Goal: Task Accomplishment & Management: Complete application form

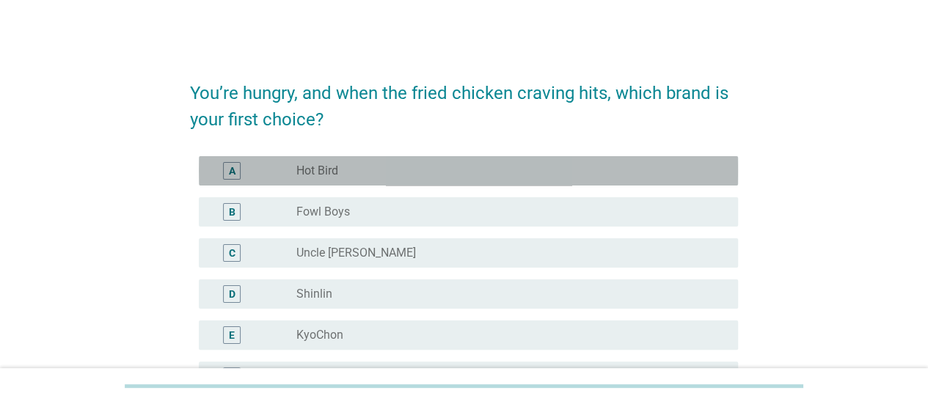
click at [335, 180] on div "A radio_button_unchecked Hot Bird" at bounding box center [468, 170] width 539 height 29
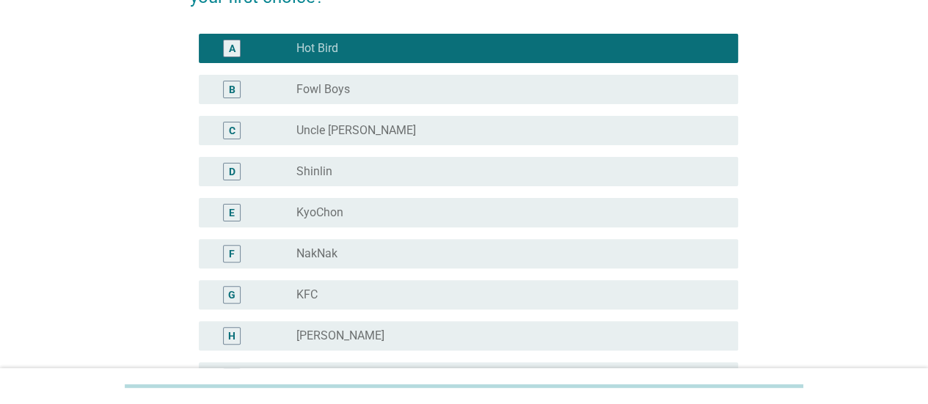
scroll to position [125, 0]
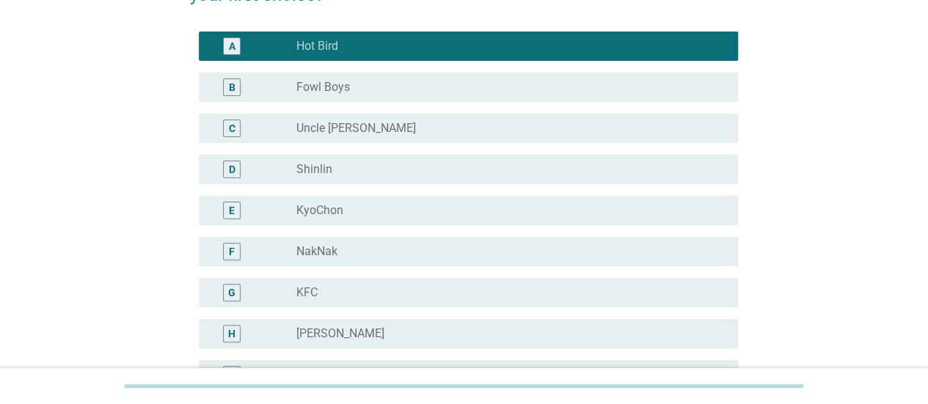
click at [436, 205] on div "radio_button_unchecked KyoChon" at bounding box center [505, 210] width 418 height 15
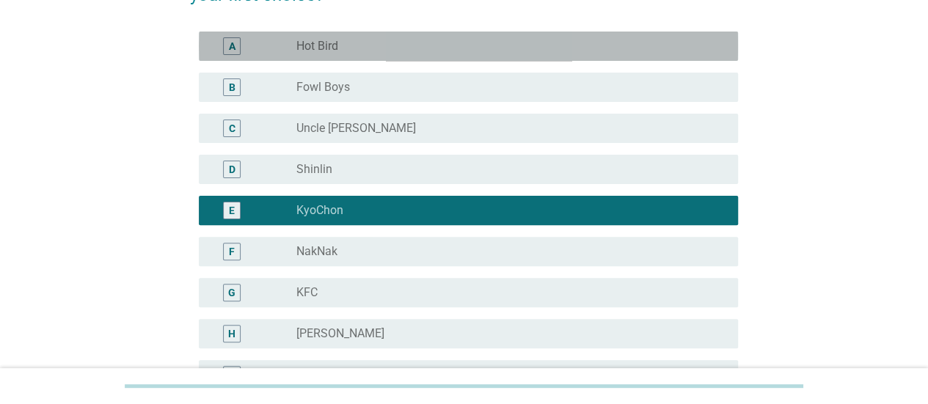
click at [411, 45] on div "radio_button_unchecked Hot Bird" at bounding box center [505, 46] width 418 height 15
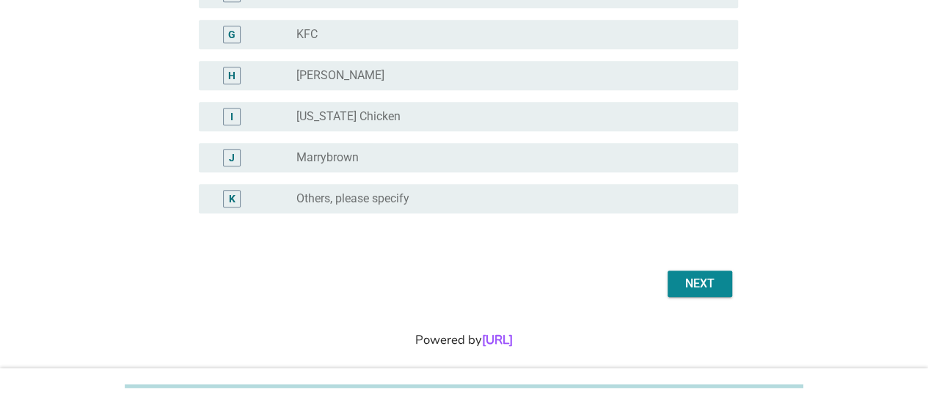
scroll to position [385, 0]
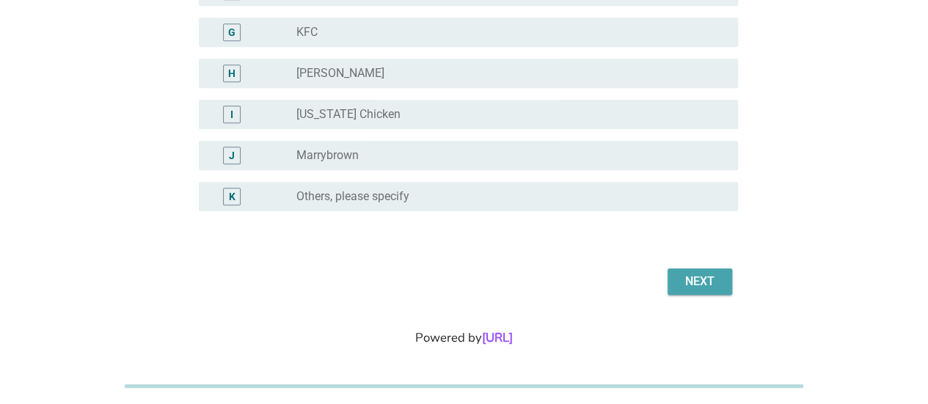
click at [694, 271] on button "Next" at bounding box center [699, 281] width 65 height 26
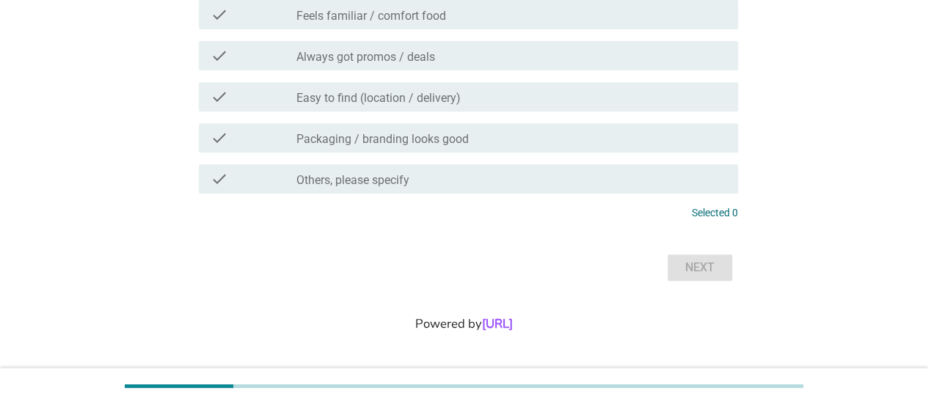
scroll to position [0, 0]
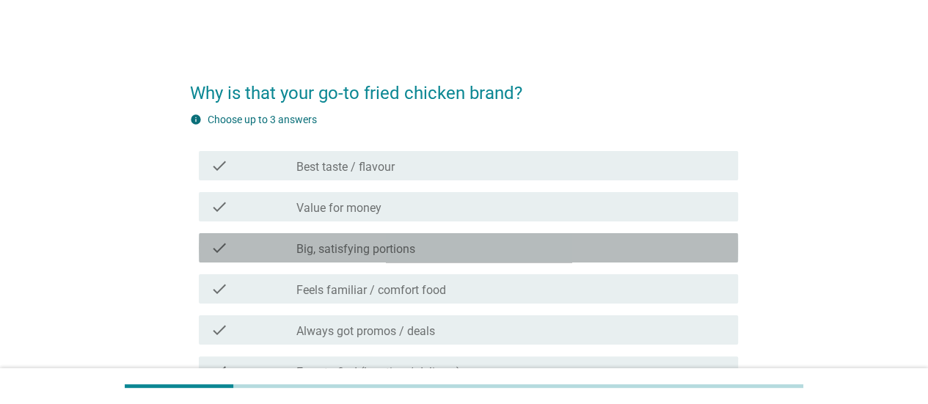
click at [444, 256] on div "check_box_outline_blank Big, satisfying portions" at bounding box center [511, 248] width 430 height 18
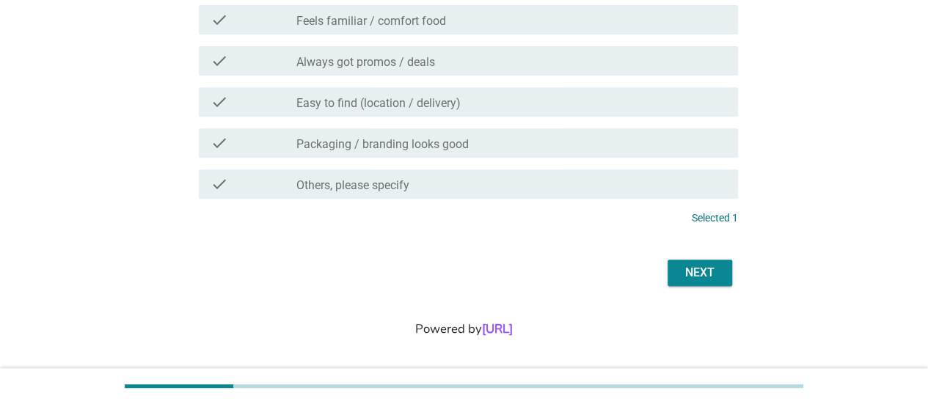
scroll to position [270, 0]
click at [689, 273] on div "Next" at bounding box center [699, 272] width 41 height 18
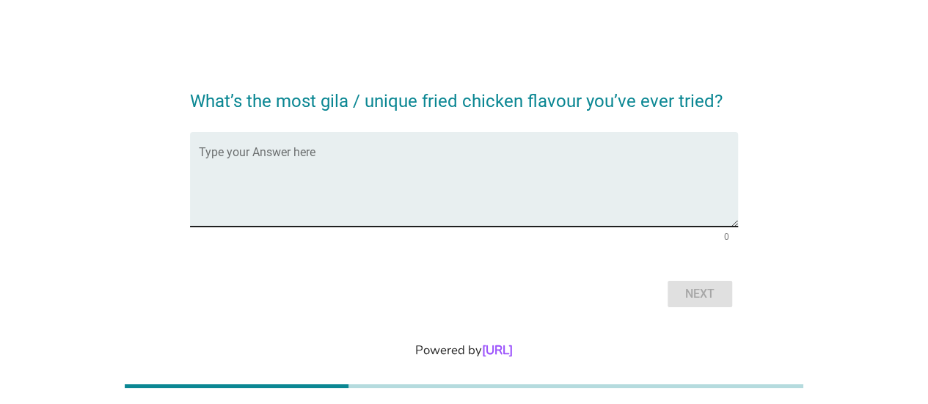
click at [301, 145] on div "Type your Answer here" at bounding box center [468, 179] width 539 height 95
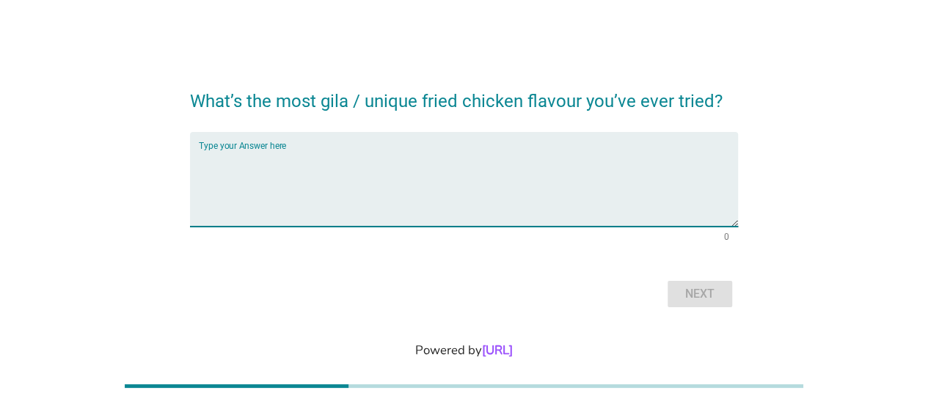
click at [284, 164] on textarea "Type your Answer here" at bounding box center [468, 188] width 539 height 77
type textarea "mala"
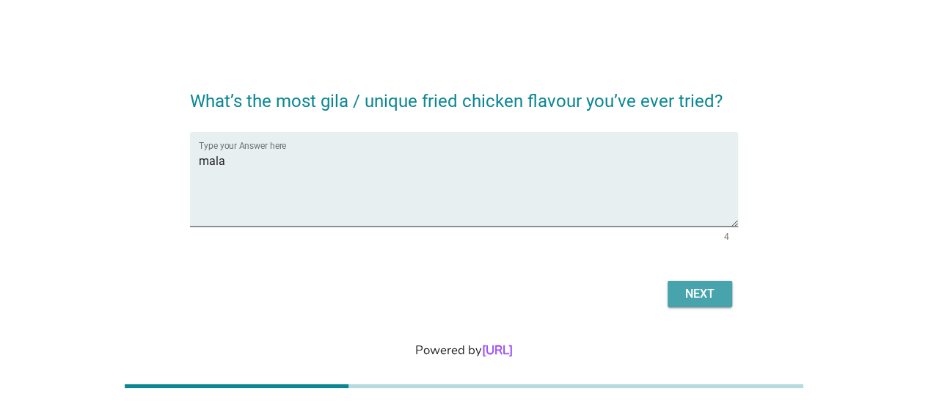
click at [692, 281] on button "Next" at bounding box center [699, 294] width 65 height 26
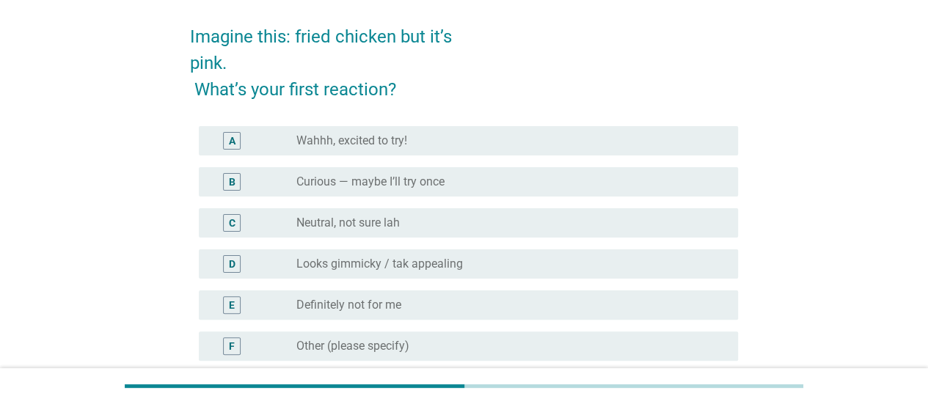
scroll to position [57, 0]
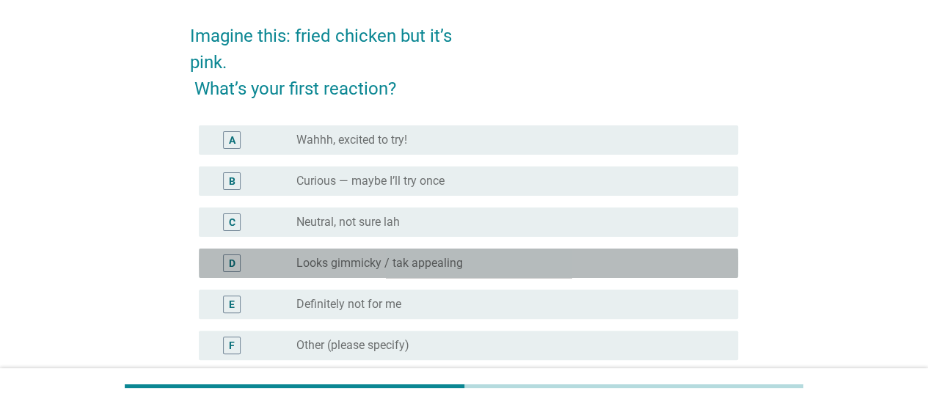
click at [549, 266] on div "radio_button_unchecked Looks gimmicky / tak appealing" at bounding box center [505, 263] width 418 height 15
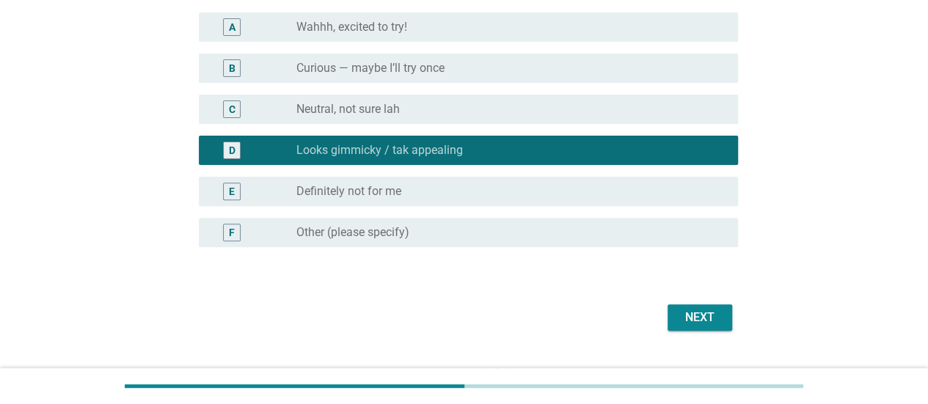
scroll to position [206, 0]
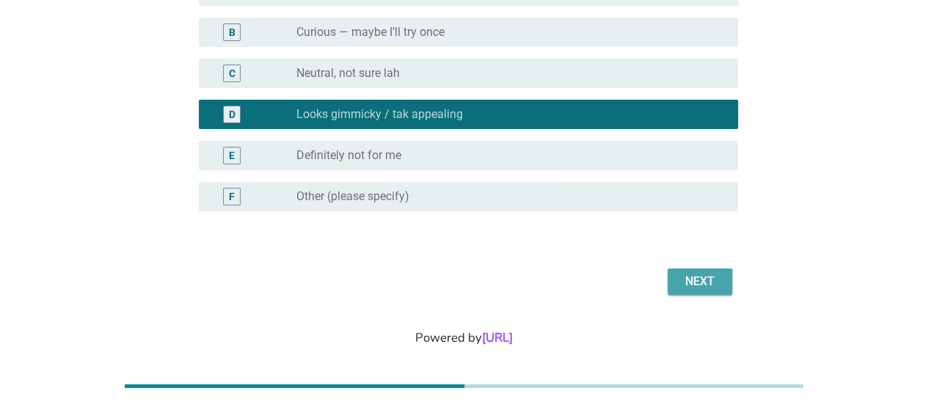
click at [709, 284] on div "Next" at bounding box center [699, 282] width 41 height 18
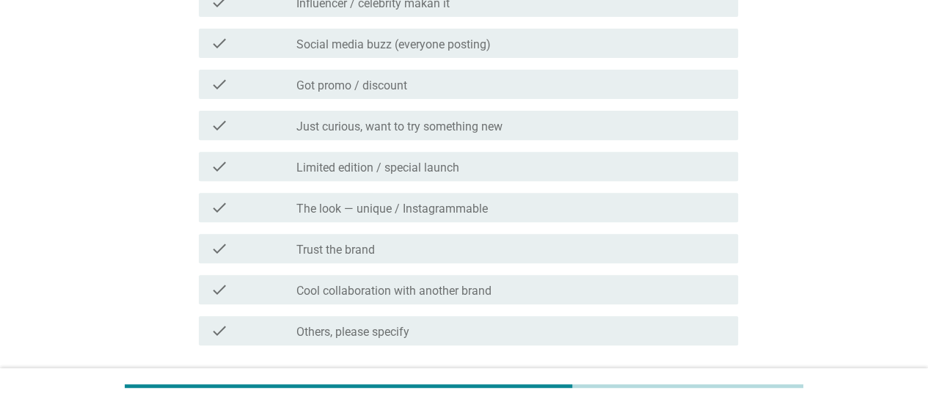
scroll to position [232, 0]
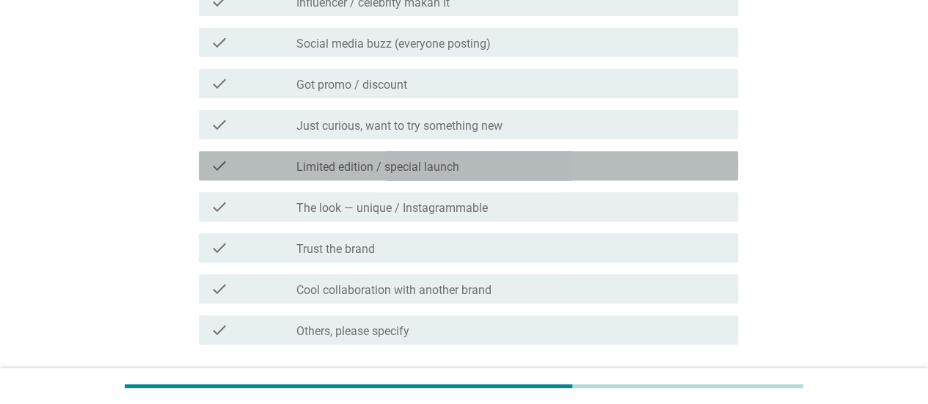
click at [537, 161] on div "check_box_outline_blank Limited edition / special launch" at bounding box center [511, 166] width 430 height 18
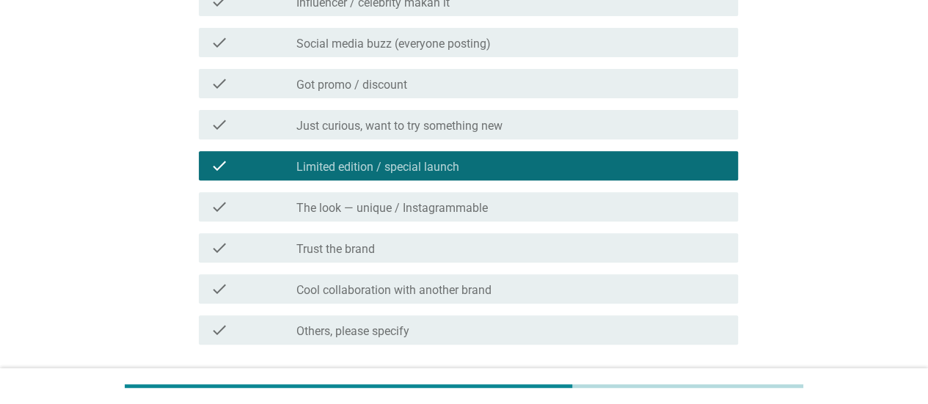
click at [553, 45] on div "check_box_outline_blank Social media buzz (everyone posting)" at bounding box center [511, 43] width 430 height 18
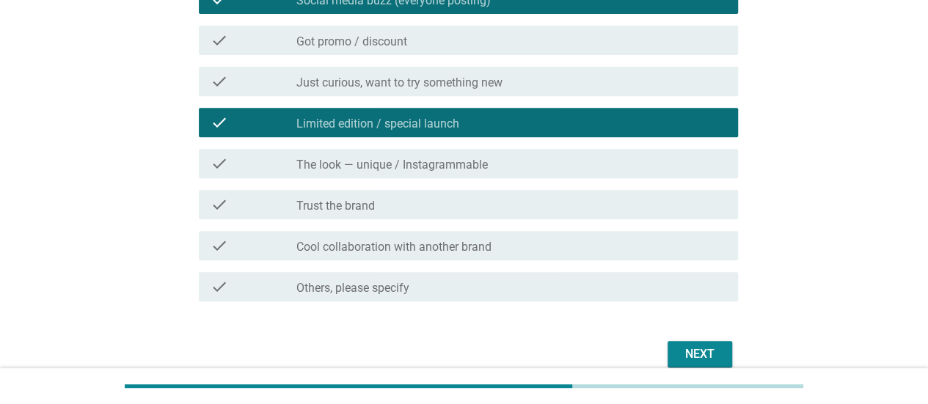
scroll to position [361, 0]
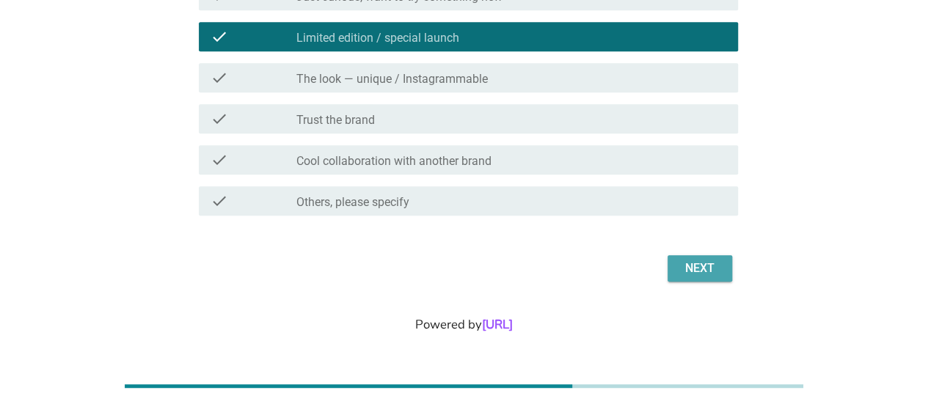
click at [705, 265] on div "Next" at bounding box center [699, 269] width 41 height 18
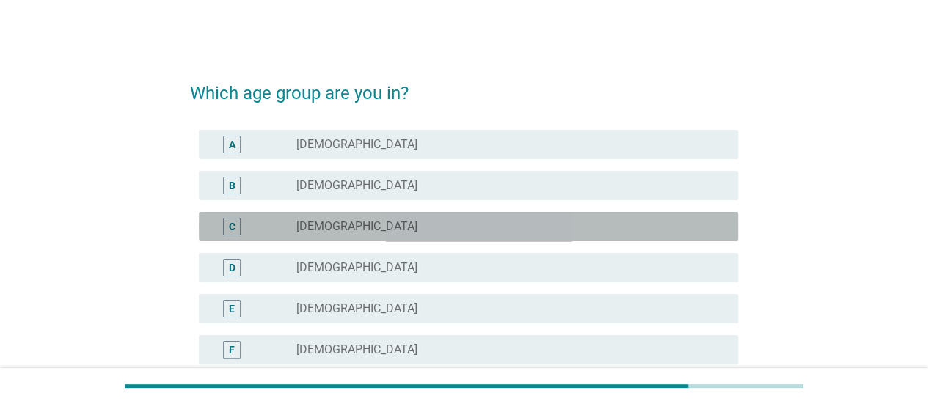
click at [629, 231] on div "radio_button_unchecked [DEMOGRAPHIC_DATA]" at bounding box center [505, 226] width 418 height 15
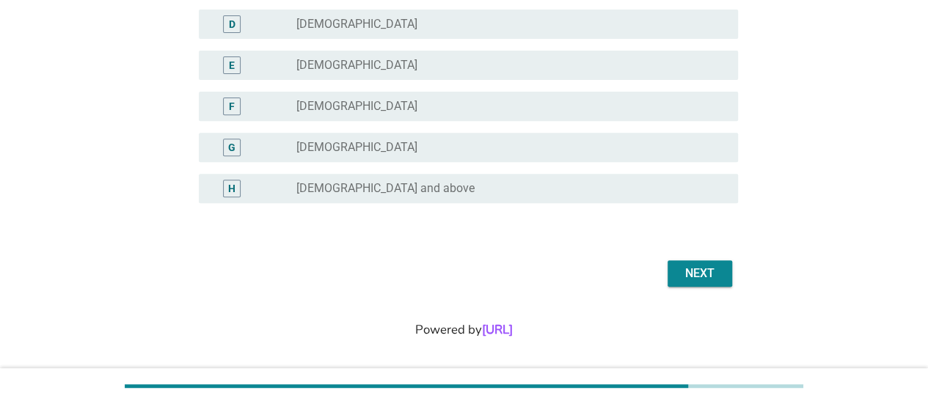
scroll to position [246, 0]
click at [692, 266] on div "Next" at bounding box center [699, 271] width 41 height 18
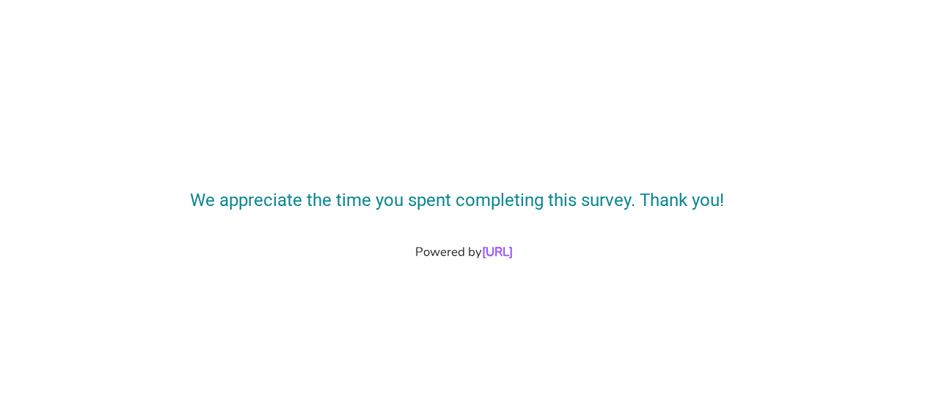
scroll to position [0, 0]
